Goal: Transaction & Acquisition: Subscribe to service/newsletter

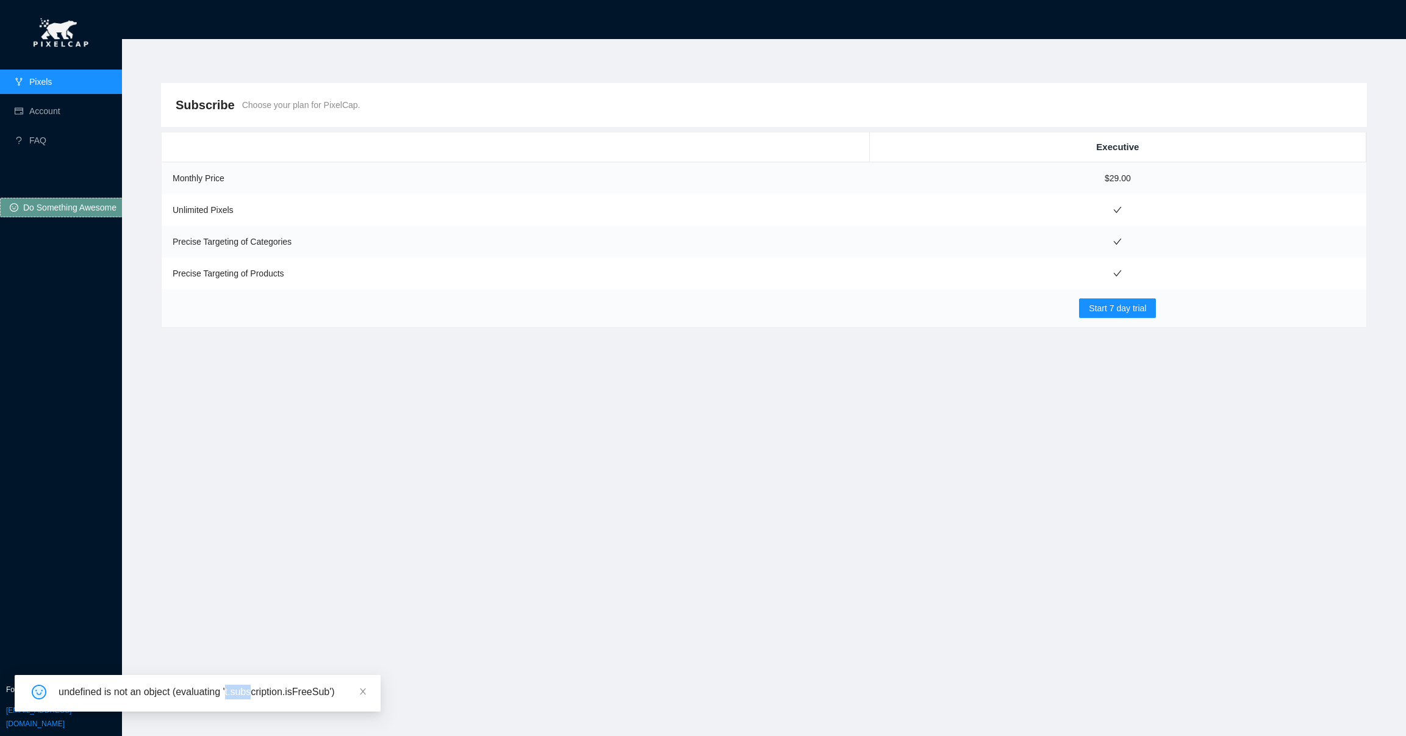
drag, startPoint x: 229, startPoint y: 688, endPoint x: 253, endPoint y: 678, distance: 26.1
click at [256, 685] on div "undefined is not an object (evaluating 't.subscription.isFreeSub')" at bounding box center [212, 692] width 307 height 15
click at [360, 386] on div "Subscribe Choose your plan for PixelCap. Executive Monthly Price $29.00 Unlimit…" at bounding box center [764, 380] width 1206 height 594
click at [52, 84] on link "Pixels" at bounding box center [40, 82] width 23 height 10
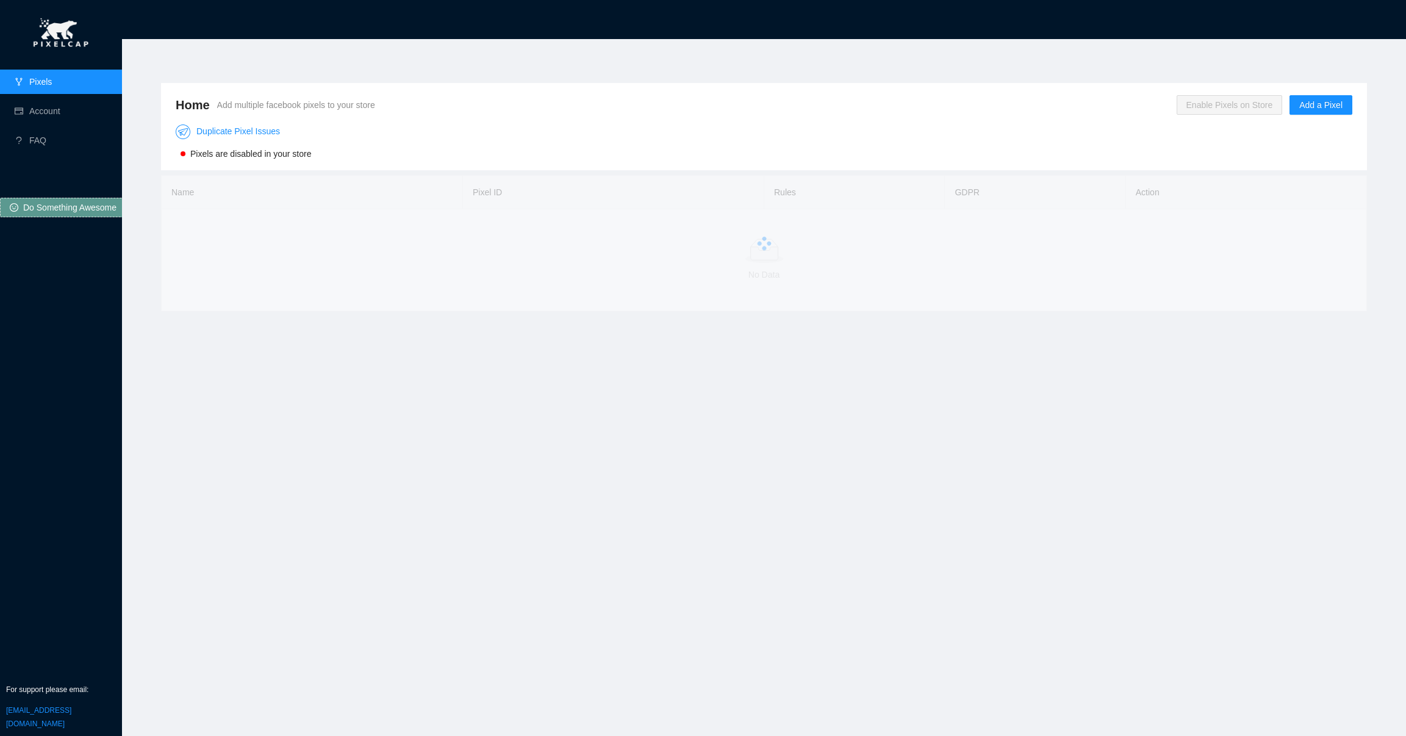
click at [382, 422] on div "Home Add multiple facebook pixels to your store Enable Pixels on Store Add a Pi…" at bounding box center [763, 380] width 1235 height 624
click at [1242, 105] on span "Enable Pixels on Store" at bounding box center [1230, 105] width 106 height 20
click at [1212, 137] on div "Duplicate Pixel Issues Pixels are disabled in your store" at bounding box center [764, 138] width 1177 height 43
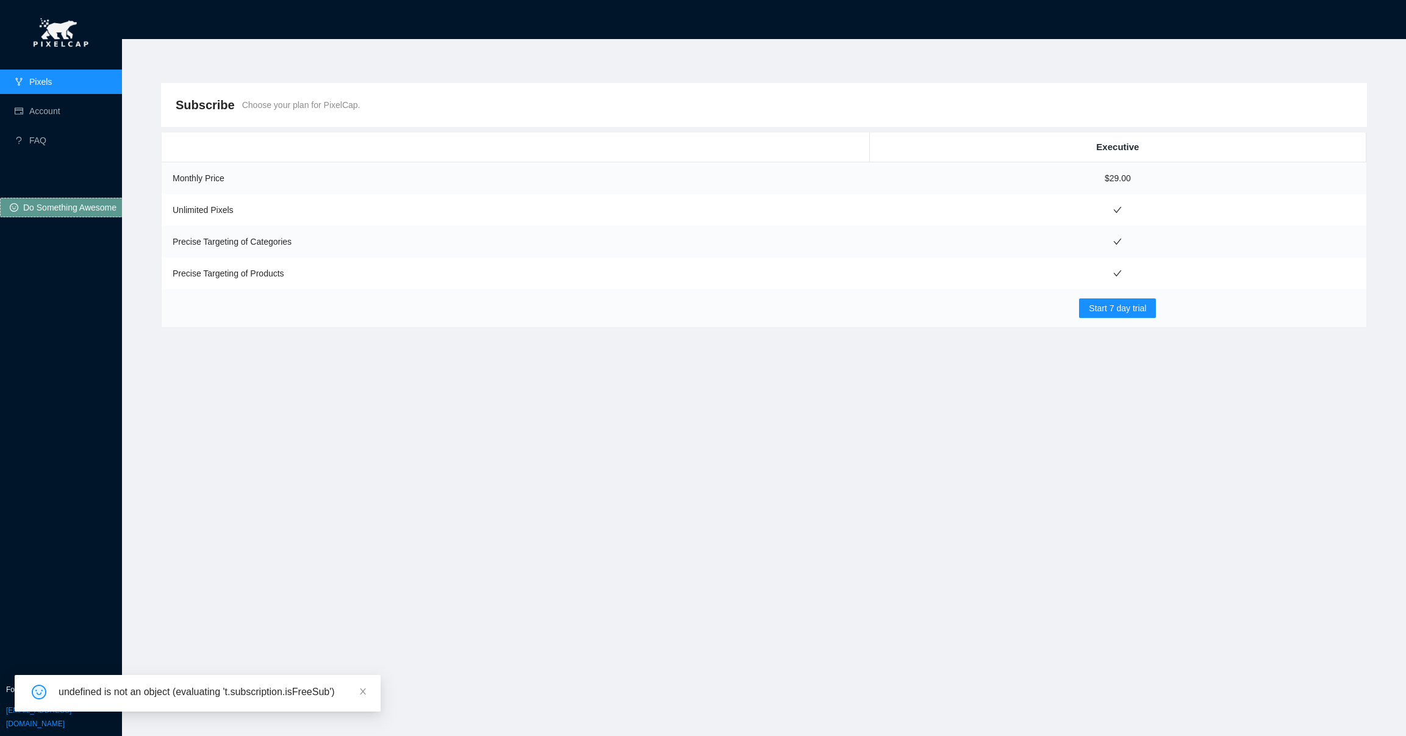
click at [48, 85] on link "Pixels" at bounding box center [40, 82] width 23 height 10
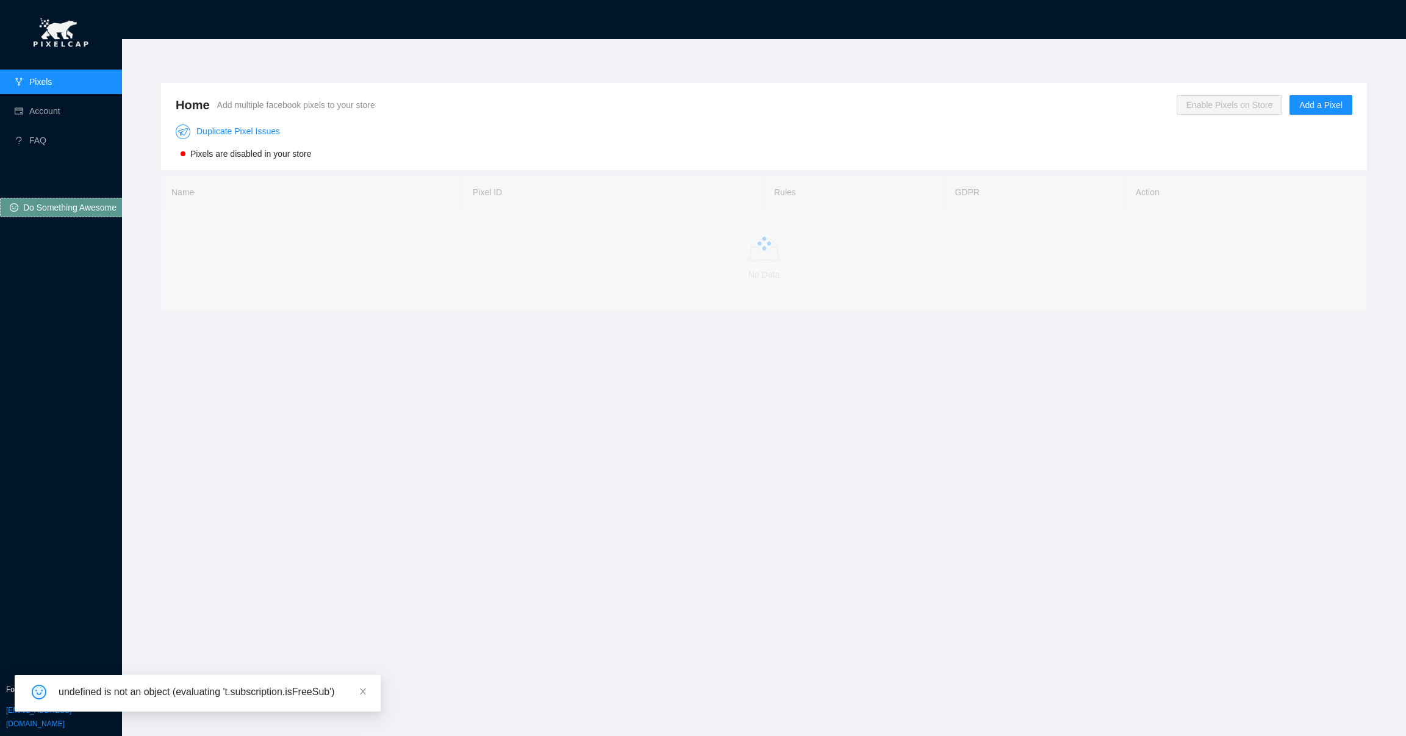
click at [1224, 111] on span "Enable Pixels on Store" at bounding box center [1230, 105] width 106 height 20
click at [1255, 76] on span "OK" at bounding box center [1252, 69] width 12 height 13
click at [1228, 104] on span "Enable Pixels on Store" at bounding box center [1230, 105] width 106 height 20
click at [1260, 68] on button "OK" at bounding box center [1253, 69] width 22 height 15
click at [1238, 97] on span "Enable Pixels on Store" at bounding box center [1230, 105] width 106 height 20
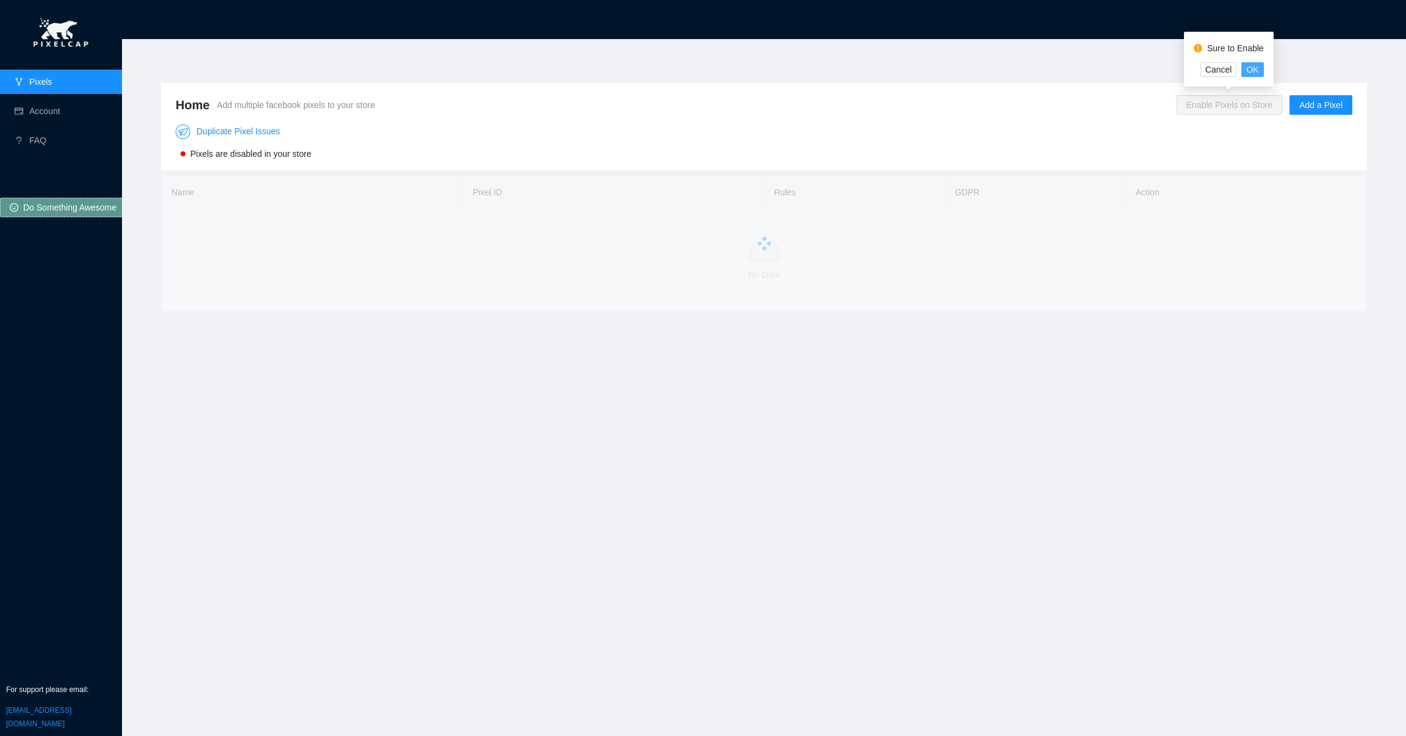
click at [1249, 70] on span "OK" at bounding box center [1252, 69] width 12 height 13
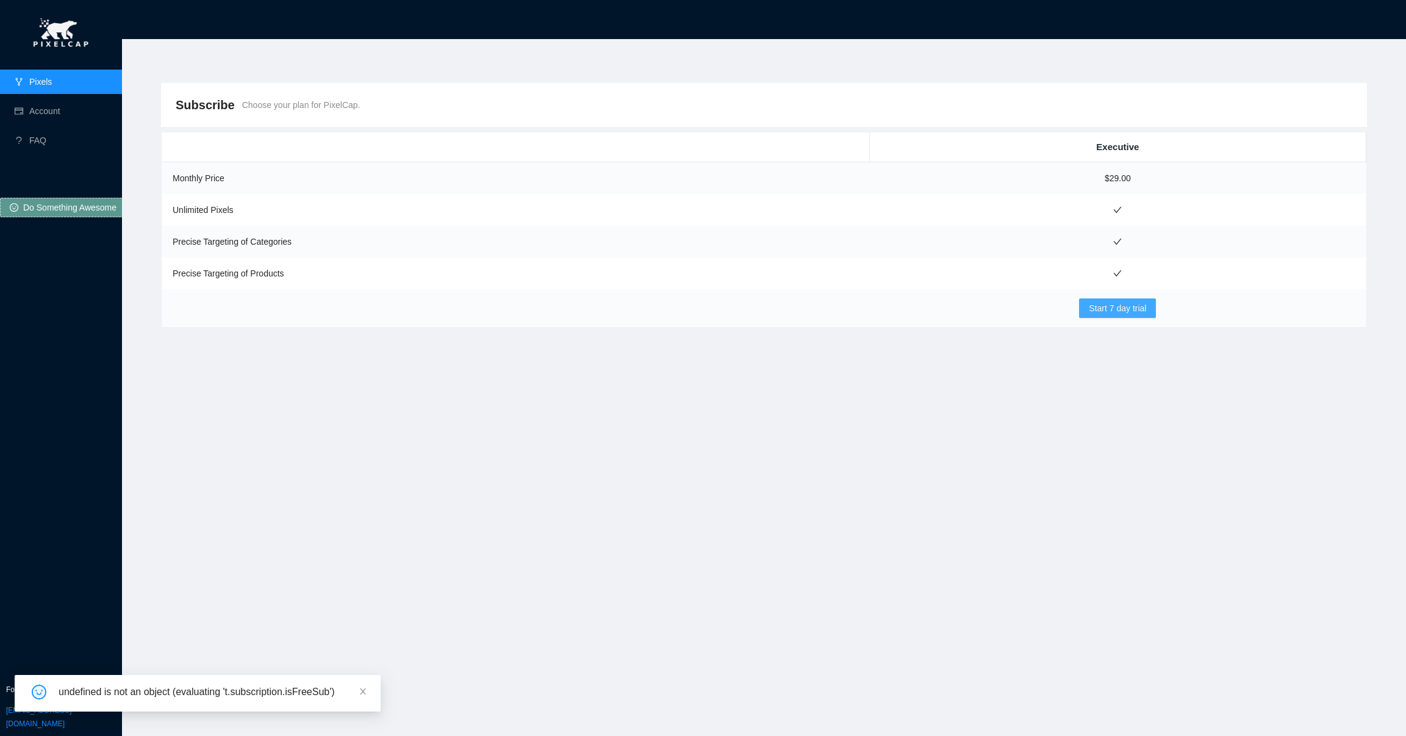
click at [1114, 299] on button "Start 7 day trial" at bounding box center [1117, 308] width 77 height 20
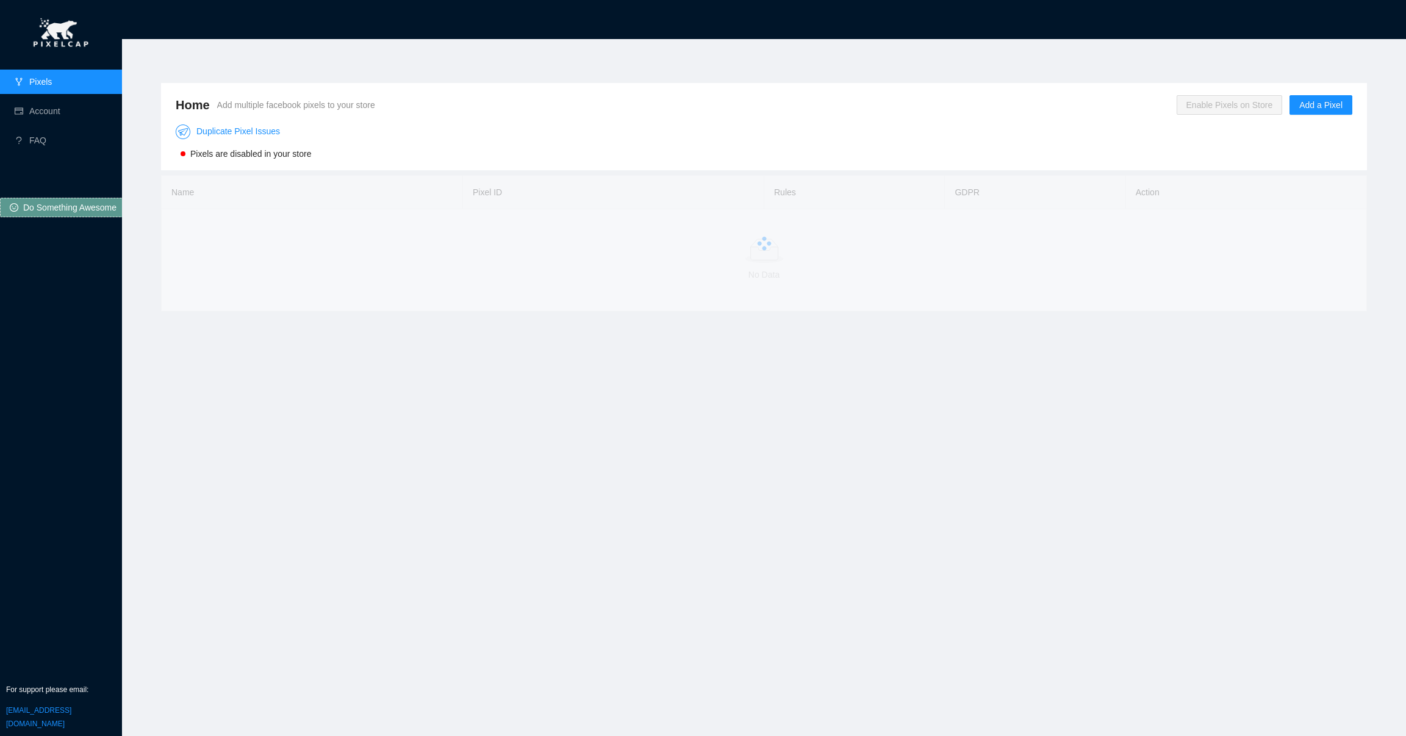
click at [42, 77] on link "Pixels" at bounding box center [40, 82] width 23 height 10
click at [1224, 96] on span "Enable Pixels on Store" at bounding box center [1230, 105] width 106 height 20
click at [1257, 73] on span "OK" at bounding box center [1252, 69] width 12 height 13
click at [34, 84] on link "Pixels" at bounding box center [40, 82] width 23 height 10
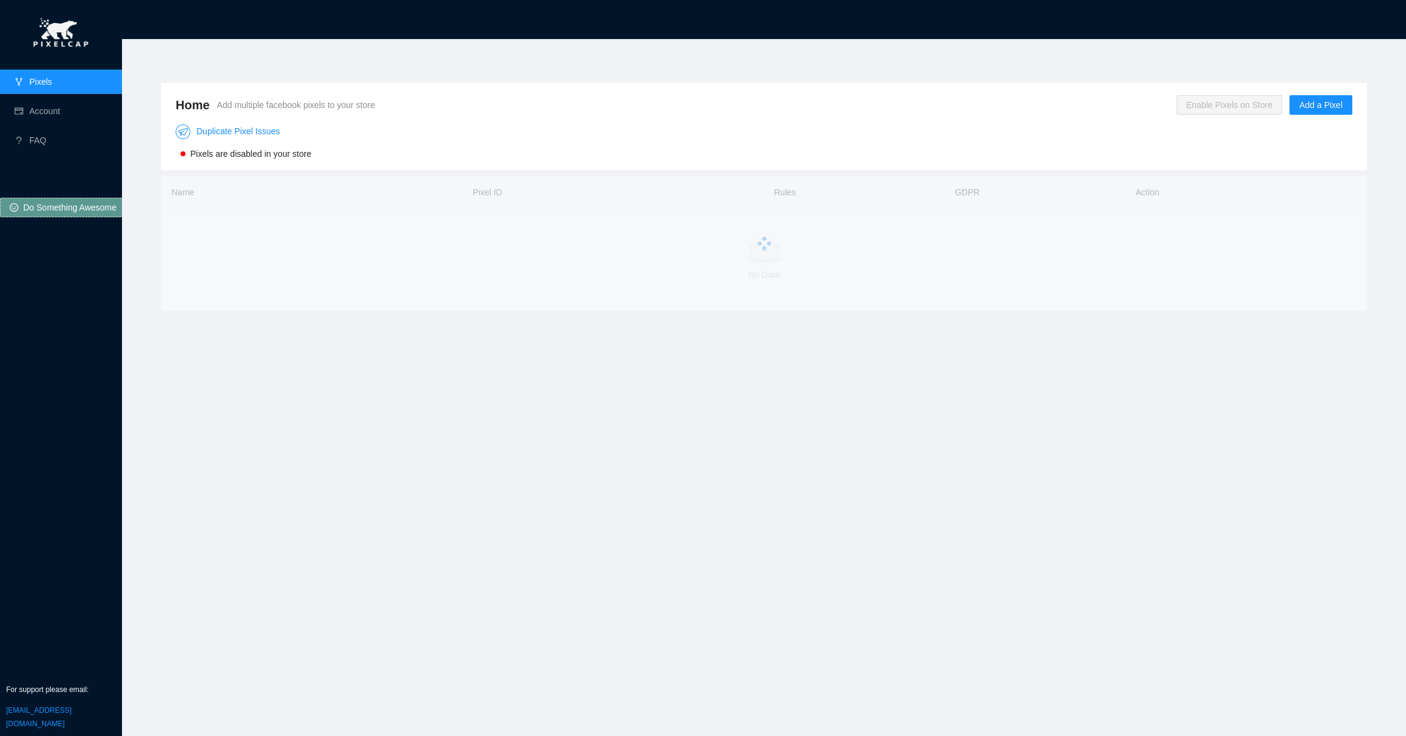
click at [34, 84] on link "Pixels" at bounding box center [40, 82] width 23 height 10
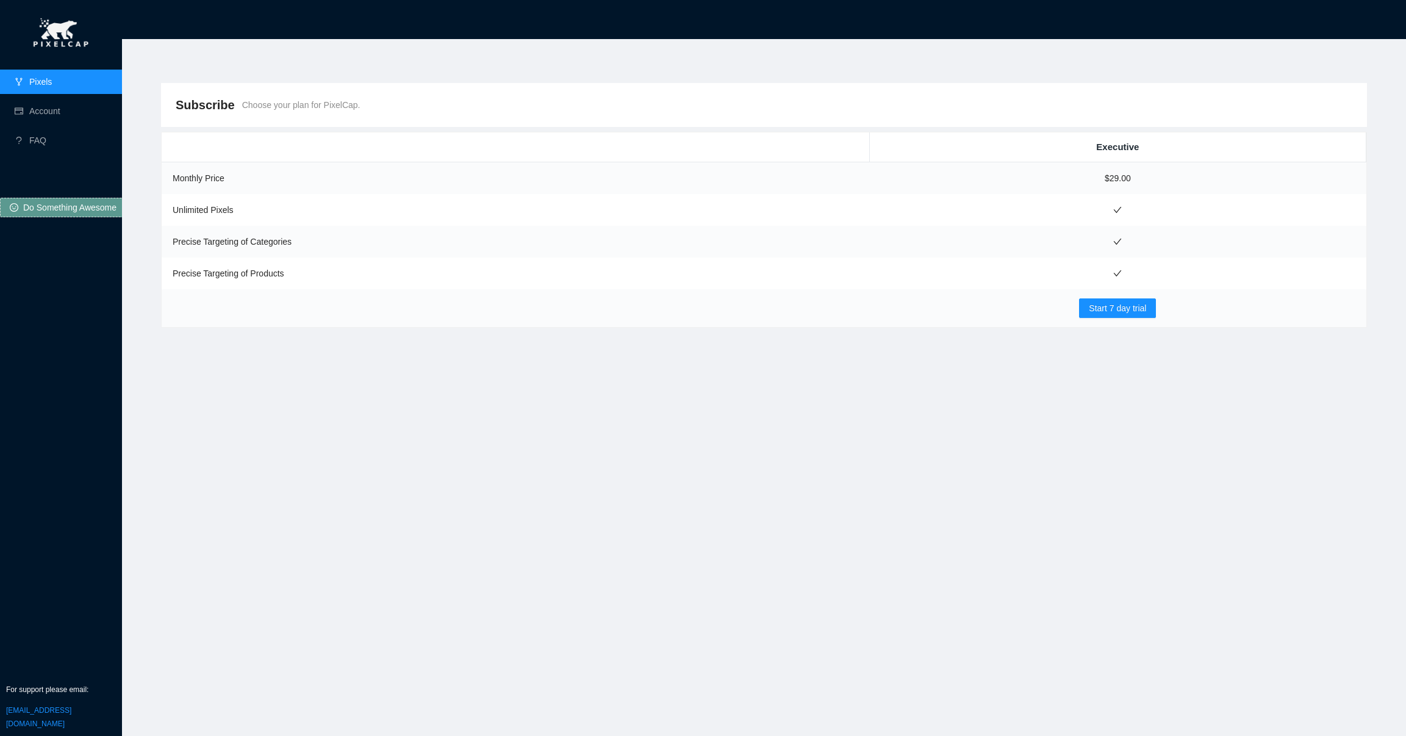
click at [29, 77] on link "Pixels" at bounding box center [40, 82] width 23 height 10
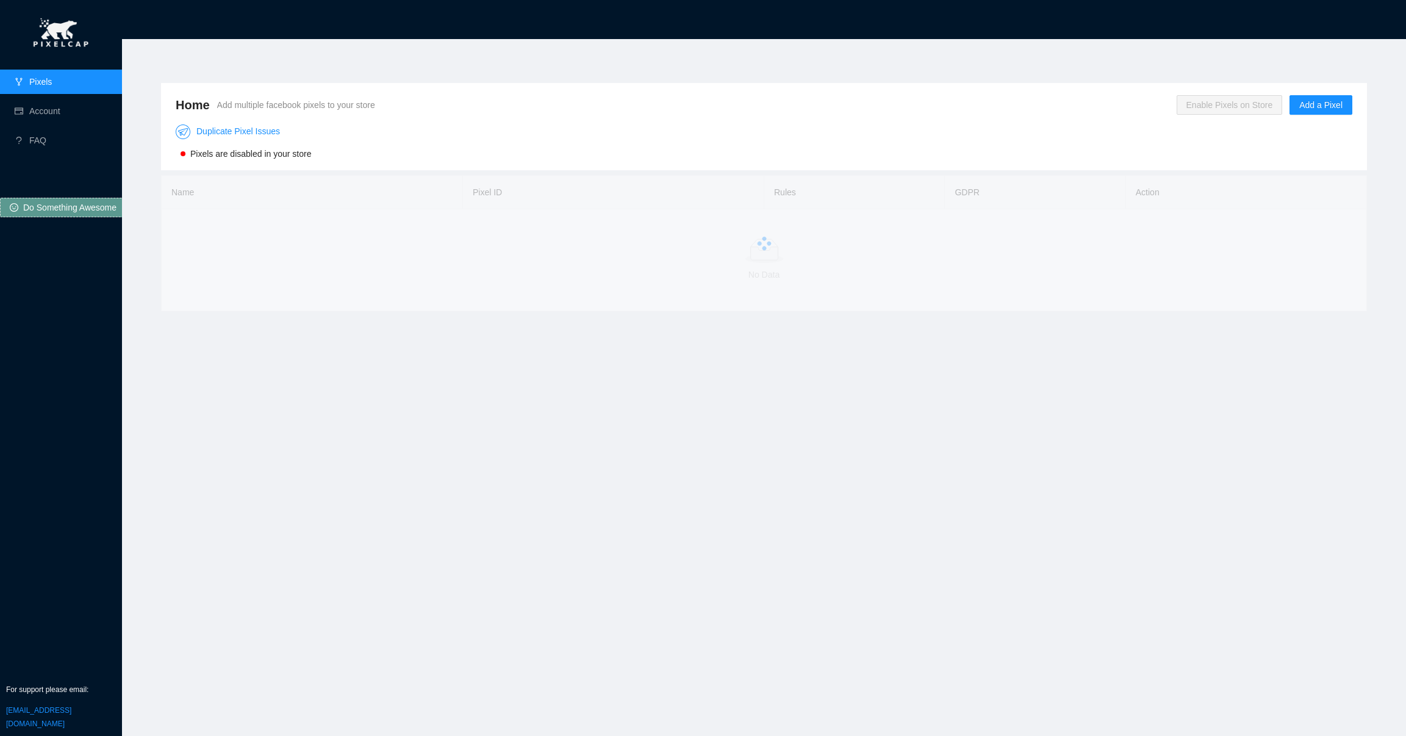
click at [31, 77] on link "Pixels" at bounding box center [40, 82] width 23 height 10
click at [32, 77] on link "Pixels" at bounding box center [40, 82] width 23 height 10
click at [248, 132] on link "Duplicate Pixel Issues" at bounding box center [228, 131] width 104 height 10
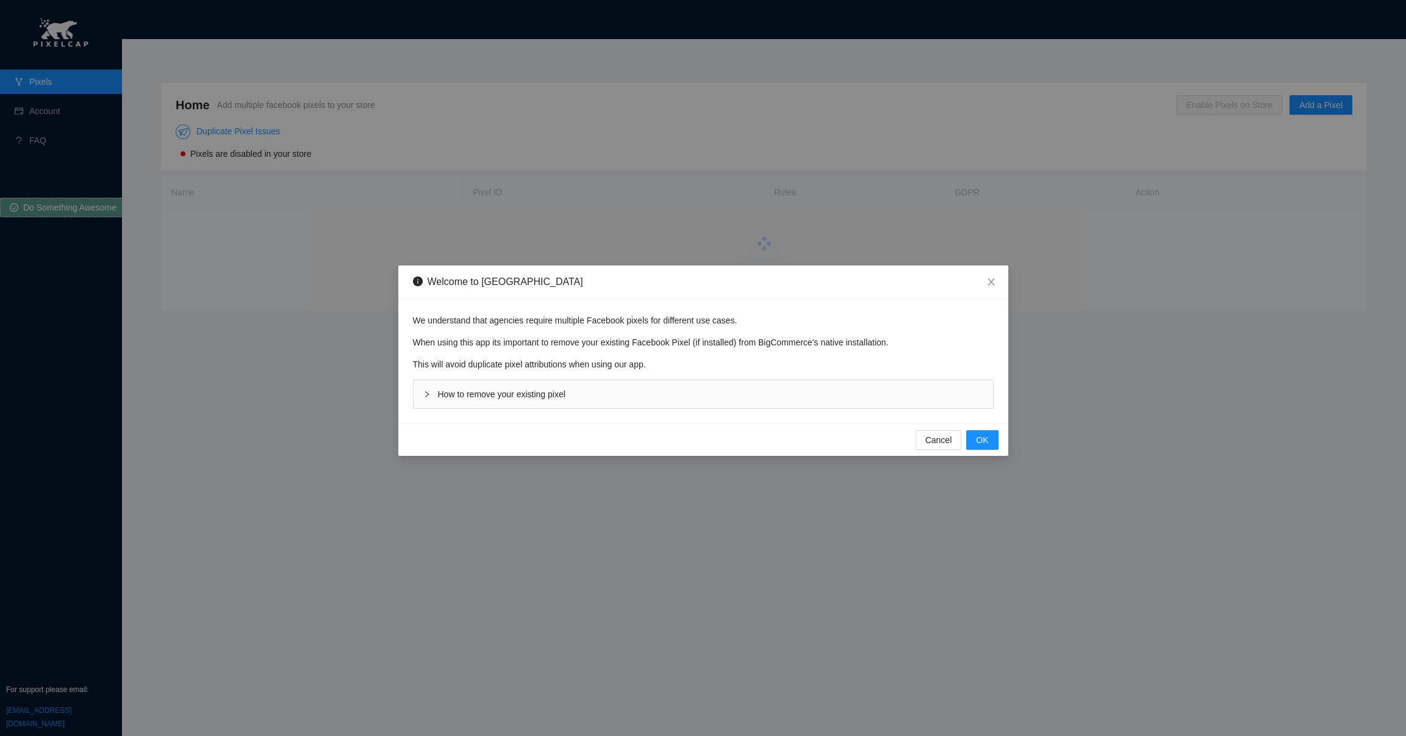
click at [527, 391] on span "How to remove your existing pixel" at bounding box center [502, 394] width 128 height 10
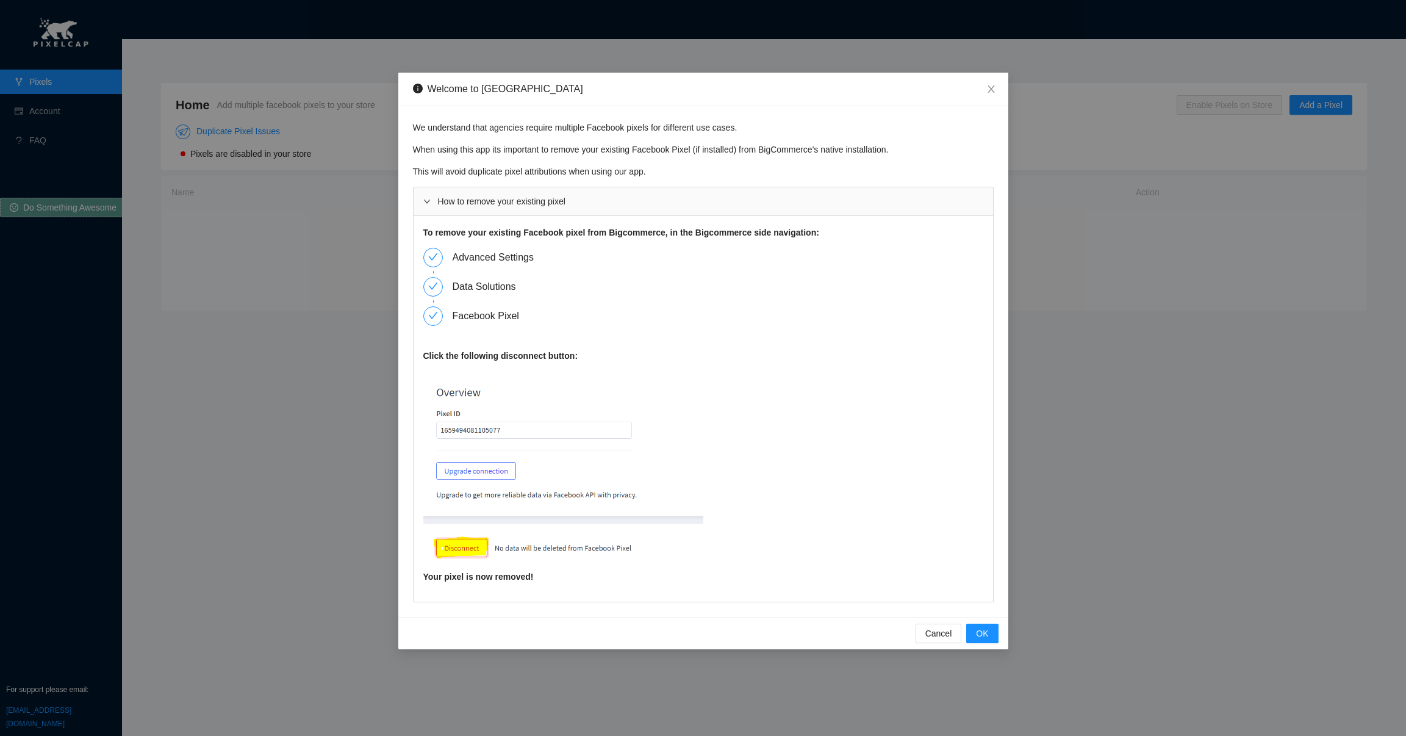
click at [461, 558] on img at bounding box center [563, 470] width 280 height 199
click at [462, 555] on img at bounding box center [563, 470] width 280 height 199
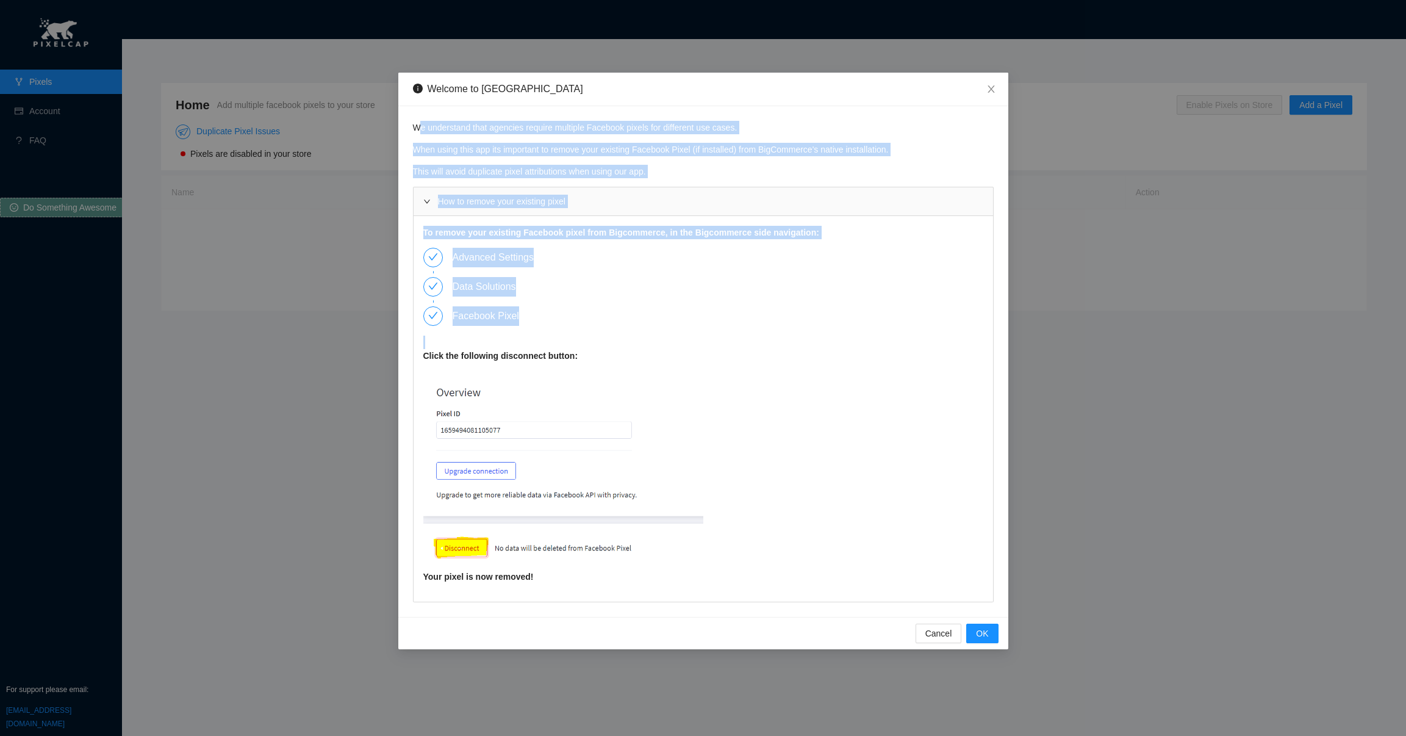
drag, startPoint x: 419, startPoint y: 123, endPoint x: 760, endPoint y: 362, distance: 416.4
click at [760, 362] on div "We understand that agencies require multiple Facebook pixels for different use …" at bounding box center [703, 361] width 610 height 511
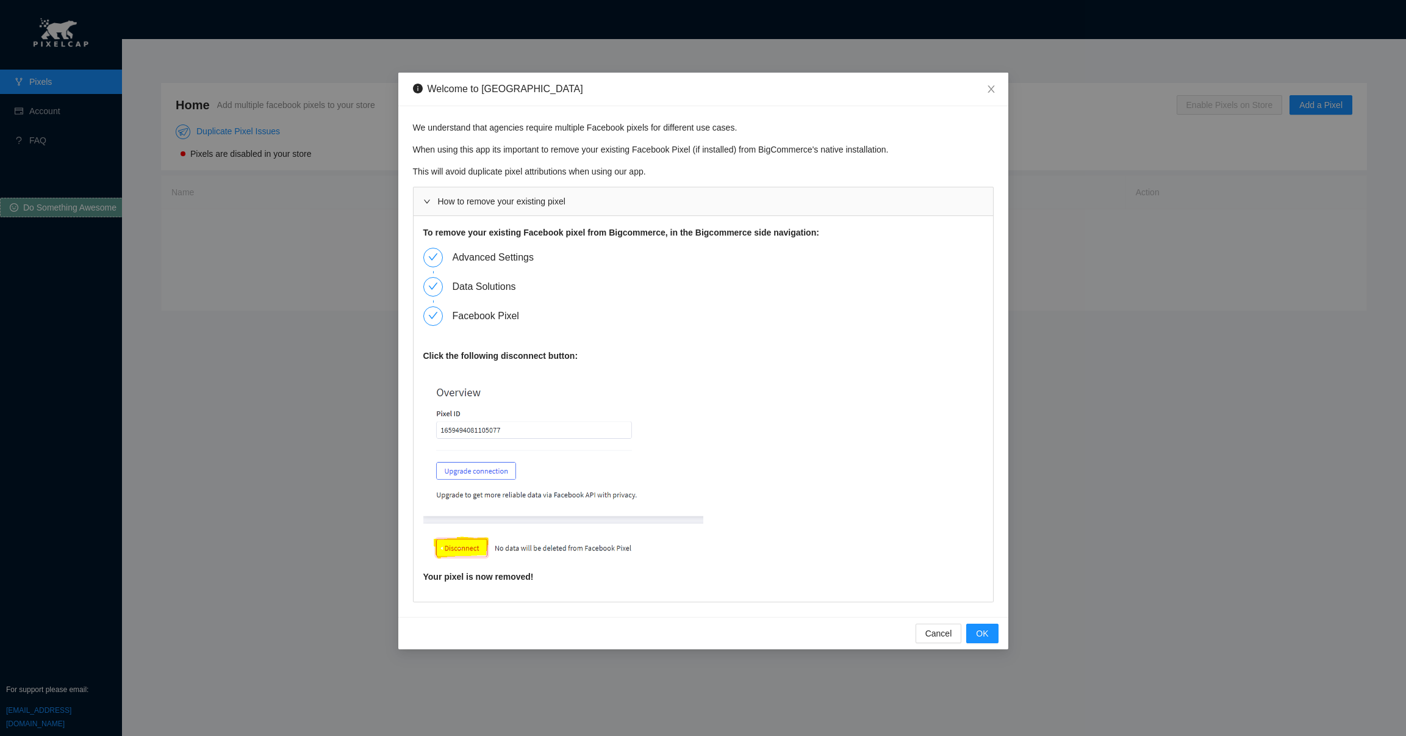
drag, startPoint x: 760, startPoint y: 362, endPoint x: 763, endPoint y: 375, distance: 13.3
click at [760, 362] on div "To remove your existing Facebook pixel from Bigcommerce, in the Bigcommerce sid…" at bounding box center [704, 409] width 580 height 386
click at [943, 628] on span "Cancel" at bounding box center [939, 633] width 27 height 13
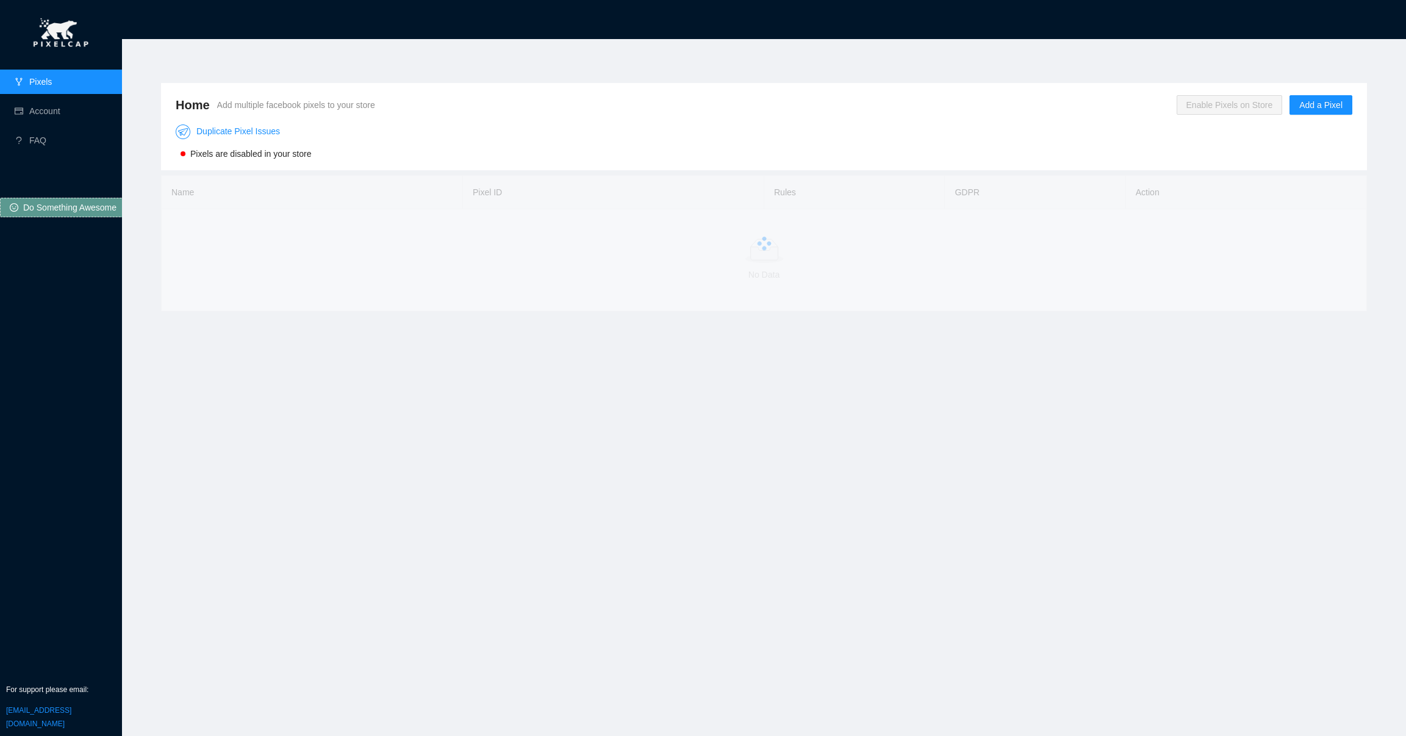
click at [1201, 102] on span "Enable Pixels on Store" at bounding box center [1230, 105] width 106 height 20
click at [1243, 68] on div "Cancel OK" at bounding box center [1229, 69] width 70 height 15
click at [1246, 67] on button "OK" at bounding box center [1253, 69] width 22 height 15
click at [1325, 110] on span "Add a Pixel" at bounding box center [1321, 104] width 43 height 13
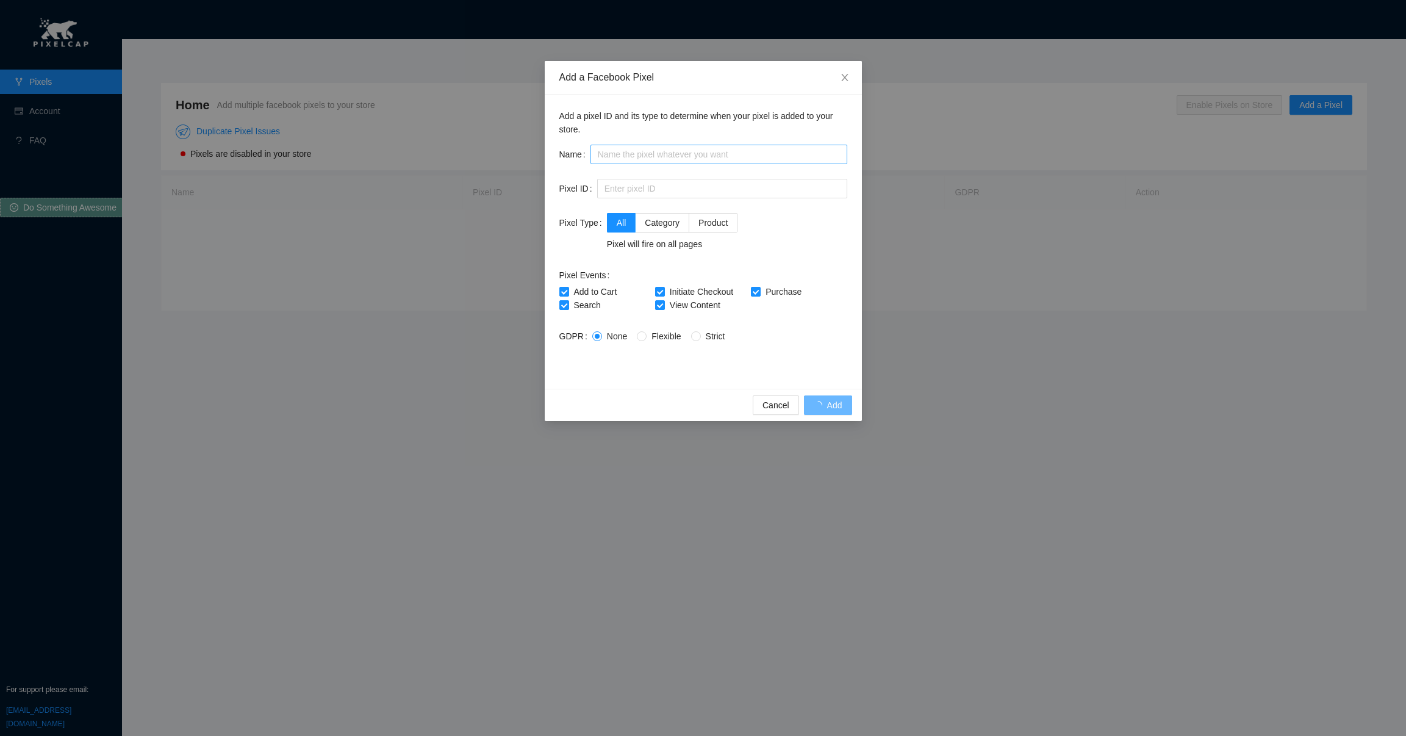
click at [638, 144] on div "Add a pixel ID and its type to determine when your pixel is added to your store…" at bounding box center [703, 242] width 317 height 294
click at [639, 162] on input "text" at bounding box center [719, 155] width 257 height 20
type input "K A. B"
click at [802, 219] on div "All Category Product Pixel will fire on all pages" at bounding box center [727, 232] width 240 height 38
click at [664, 194] on input "text" at bounding box center [722, 189] width 250 height 20
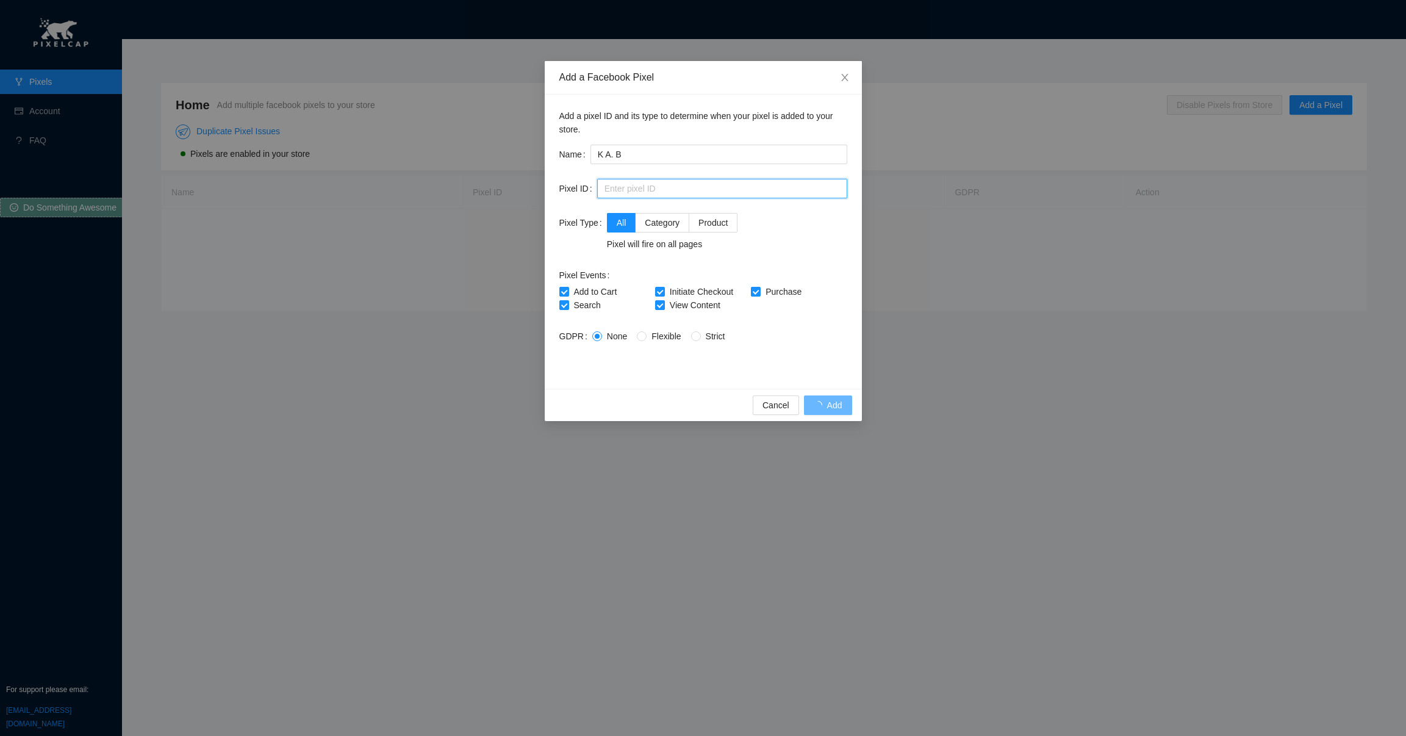
paste input "1219815428962144"
type input "1219815428962144"
click at [818, 215] on div "All Category Product Pixel will fire on all pages" at bounding box center [727, 232] width 240 height 38
click at [690, 387] on div "Add a pixel ID and its type to determine when your pixel is added to your store…" at bounding box center [703, 242] width 317 height 294
click at [668, 303] on span "View Content" at bounding box center [695, 305] width 60 height 10
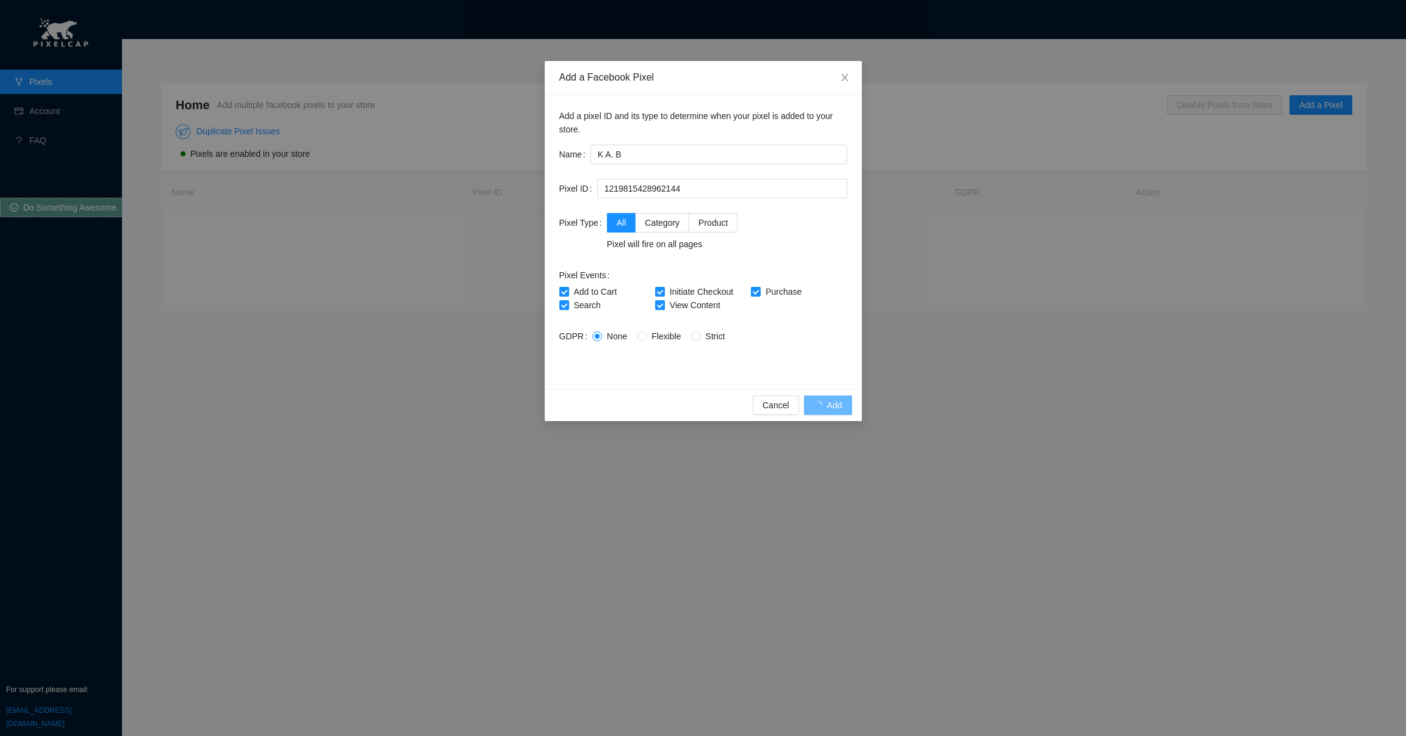
click at [664, 303] on input "View Content" at bounding box center [659, 304] width 9 height 9
click at [662, 305] on input "View Content" at bounding box center [659, 304] width 9 height 9
checkbox input "true"
click at [677, 334] on span "Flexible" at bounding box center [666, 336] width 39 height 10
click at [645, 334] on input "Flexible" at bounding box center [641, 335] width 9 height 9
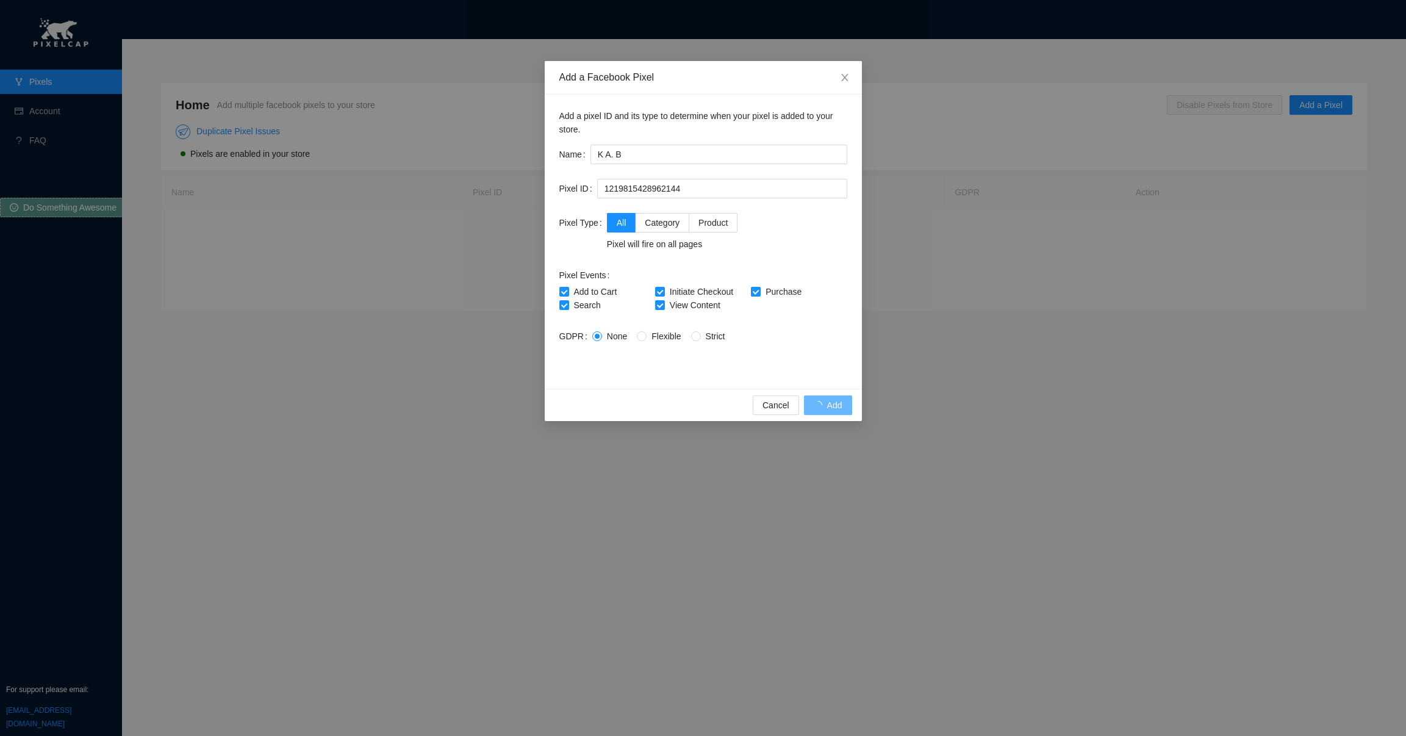
radio input "true"
click at [602, 334] on span "None" at bounding box center [617, 336] width 30 height 10
click at [601, 334] on input "None" at bounding box center [596, 335] width 9 height 9
radio input "true"
radio input "false"
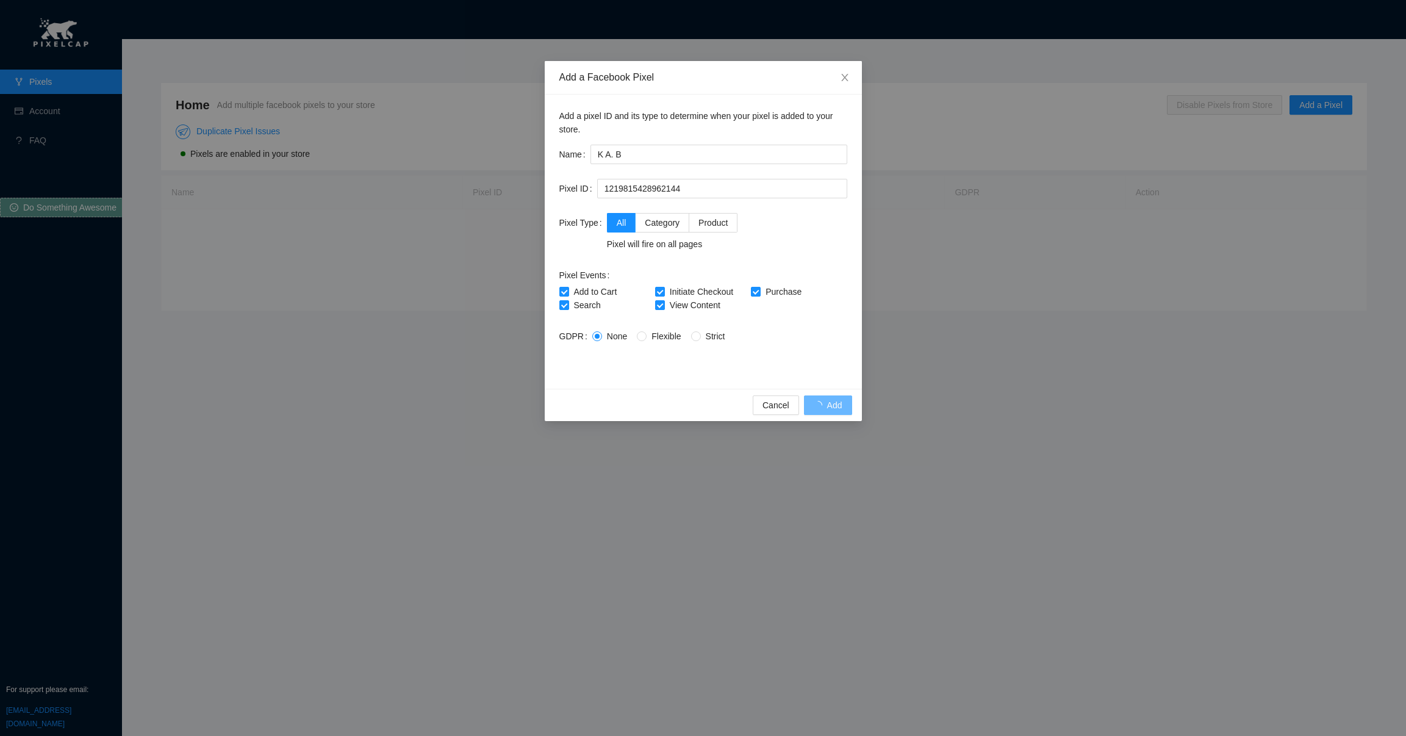
click at [827, 405] on div "Cancel Add" at bounding box center [703, 405] width 317 height 32
click at [696, 189] on input "1219815428962144" at bounding box center [722, 189] width 250 height 20
click at [650, 385] on div "Add a pixel ID and its type to determine when your pixel is added to your store…" at bounding box center [703, 242] width 317 height 294
click at [850, 82] on span "Close" at bounding box center [845, 78] width 34 height 34
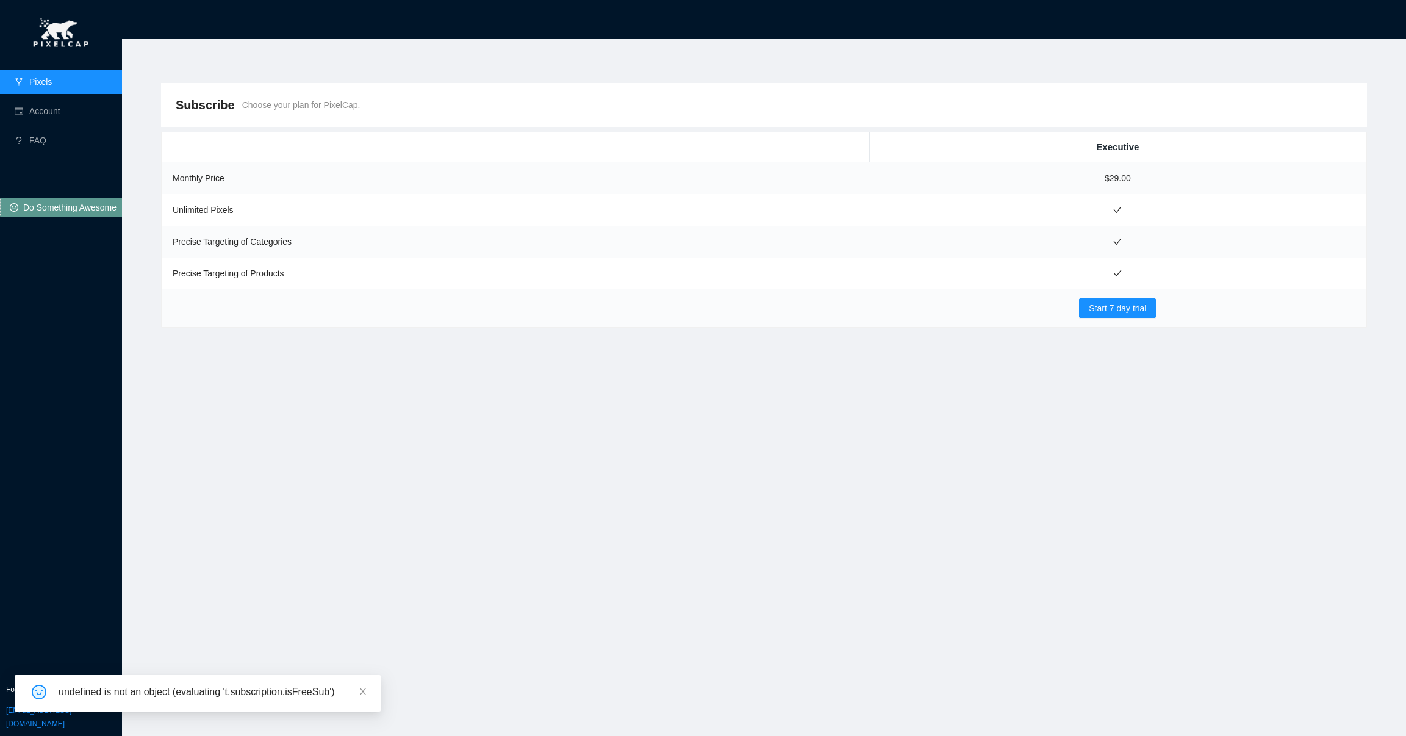
drag, startPoint x: 186, startPoint y: 571, endPoint x: 158, endPoint y: 538, distance: 43.3
click at [186, 569] on div "Subscribe Choose your plan for PixelCap. Executive Monthly Price $29.00 Unlimit…" at bounding box center [764, 380] width 1206 height 594
click at [40, 108] on link "Account" at bounding box center [44, 111] width 31 height 10
